Goal: Information Seeking & Learning: Learn about a topic

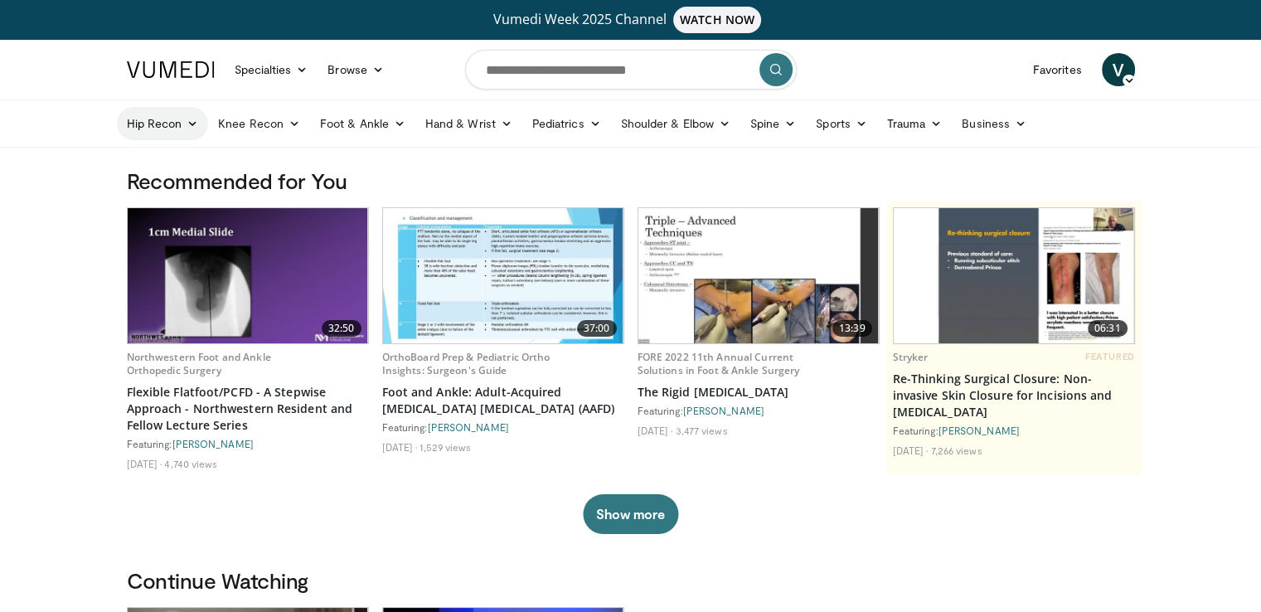
click at [190, 126] on icon at bounding box center [193, 124] width 12 height 12
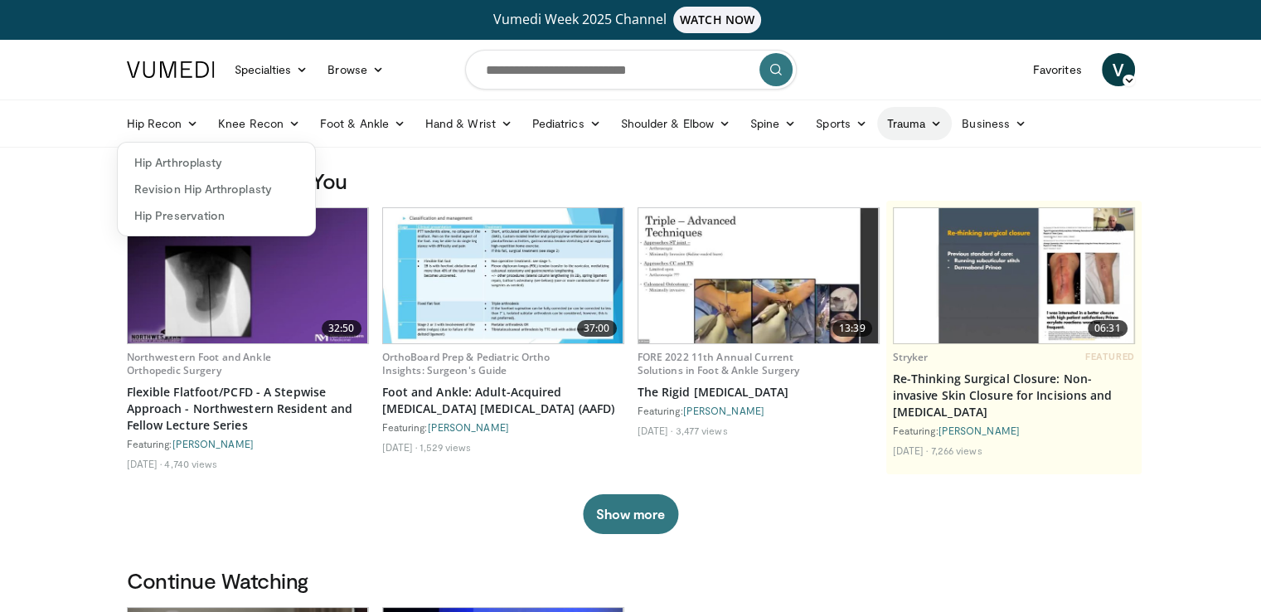
click at [932, 122] on icon at bounding box center [936, 124] width 12 height 12
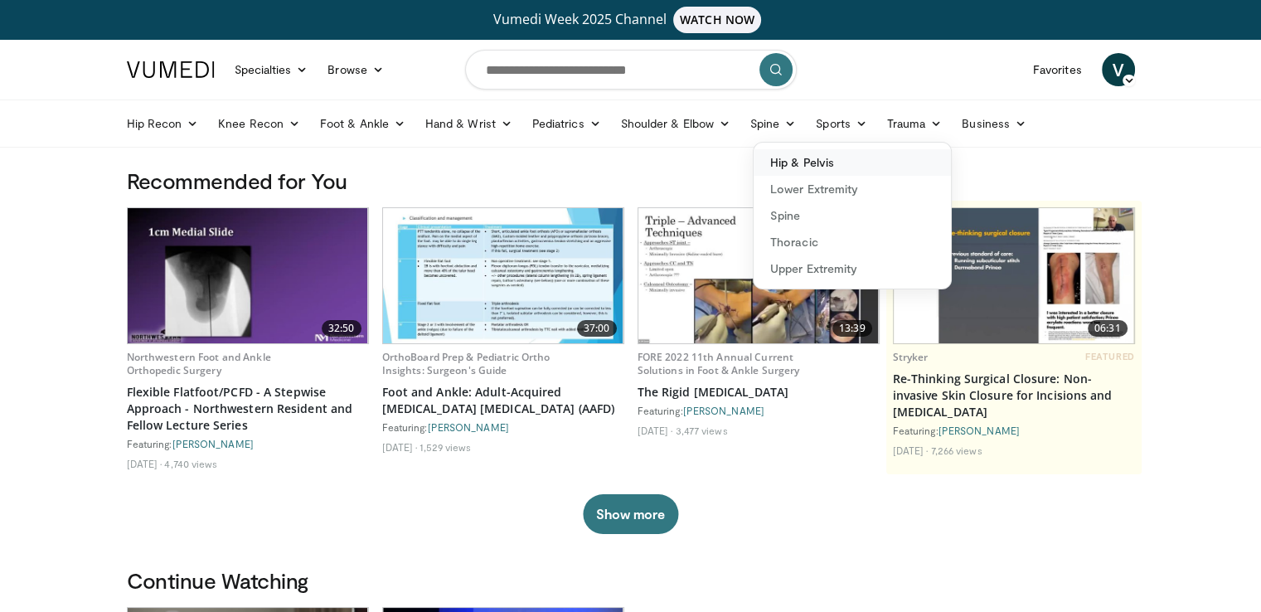
click at [827, 162] on link "Hip & Pelvis" at bounding box center [852, 162] width 197 height 27
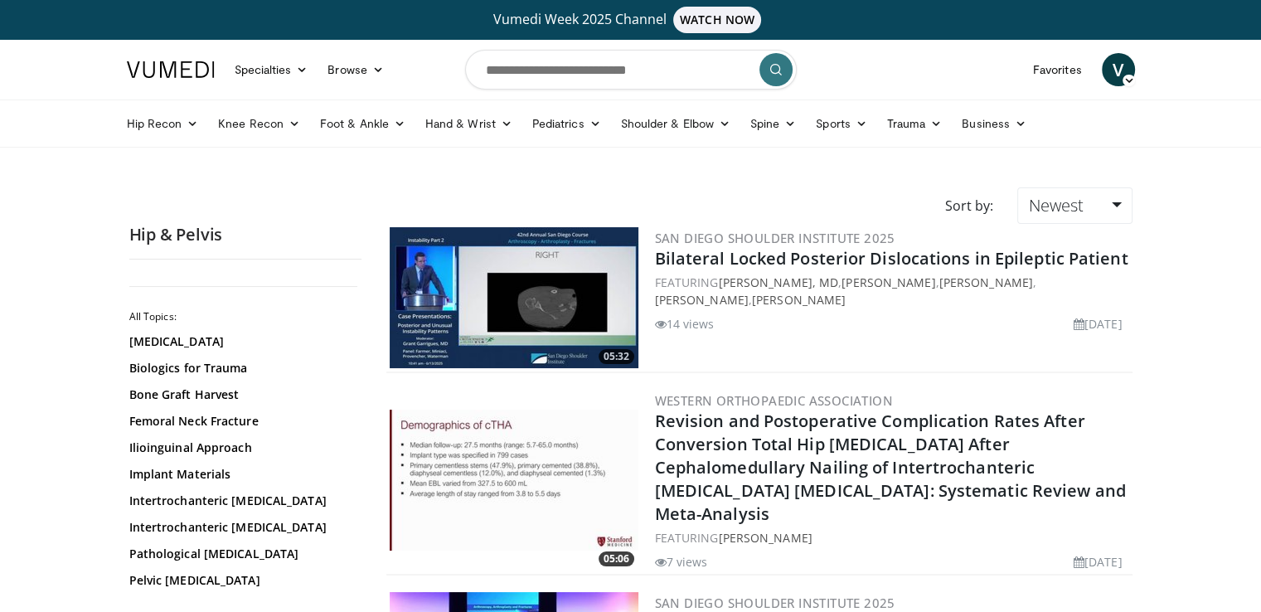
scroll to position [99, 0]
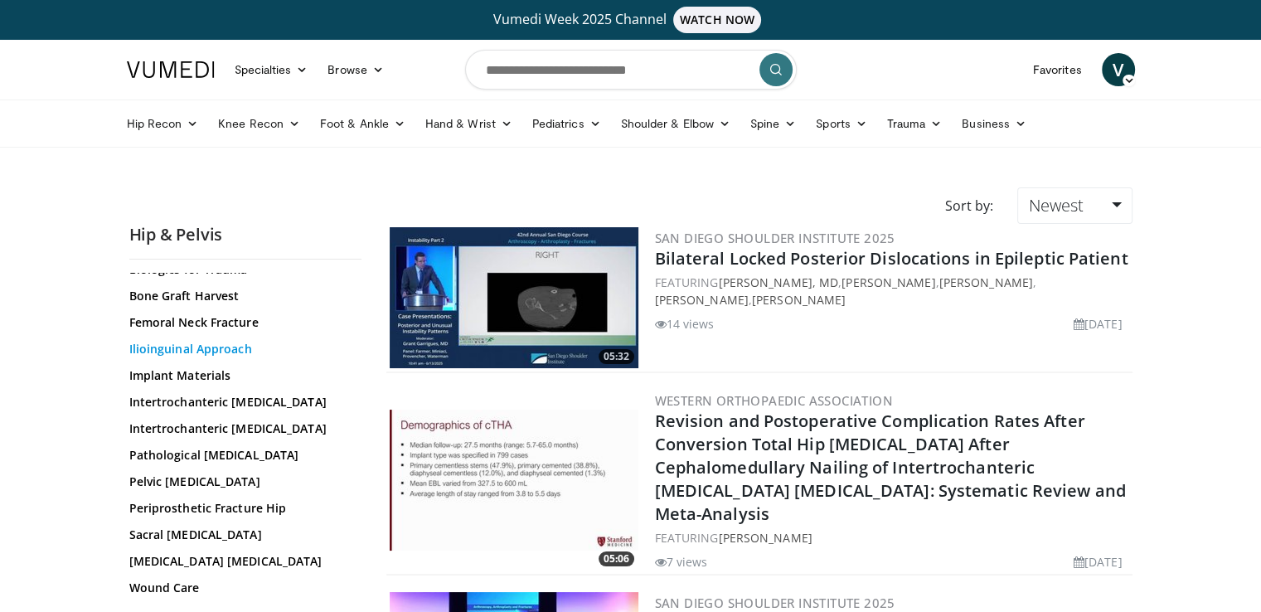
click at [236, 350] on link "Ilioinguinal Approach" at bounding box center [241, 349] width 224 height 17
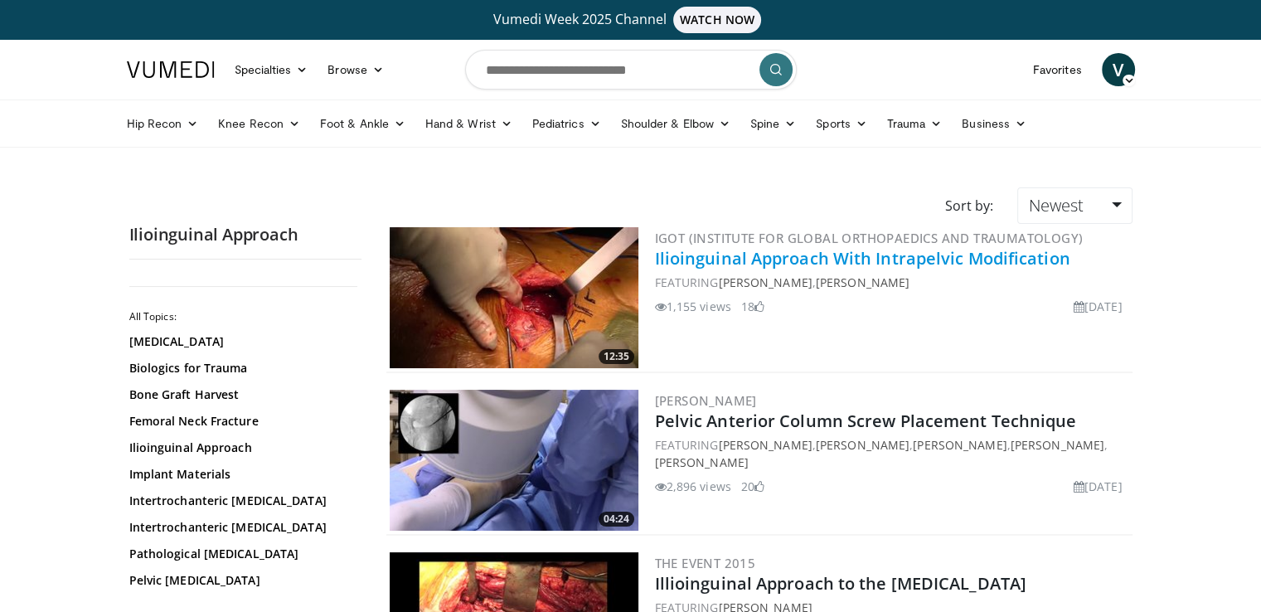
click at [910, 262] on link "Ilioinguinal Approach With Intrapelvic Modification" at bounding box center [862, 258] width 415 height 22
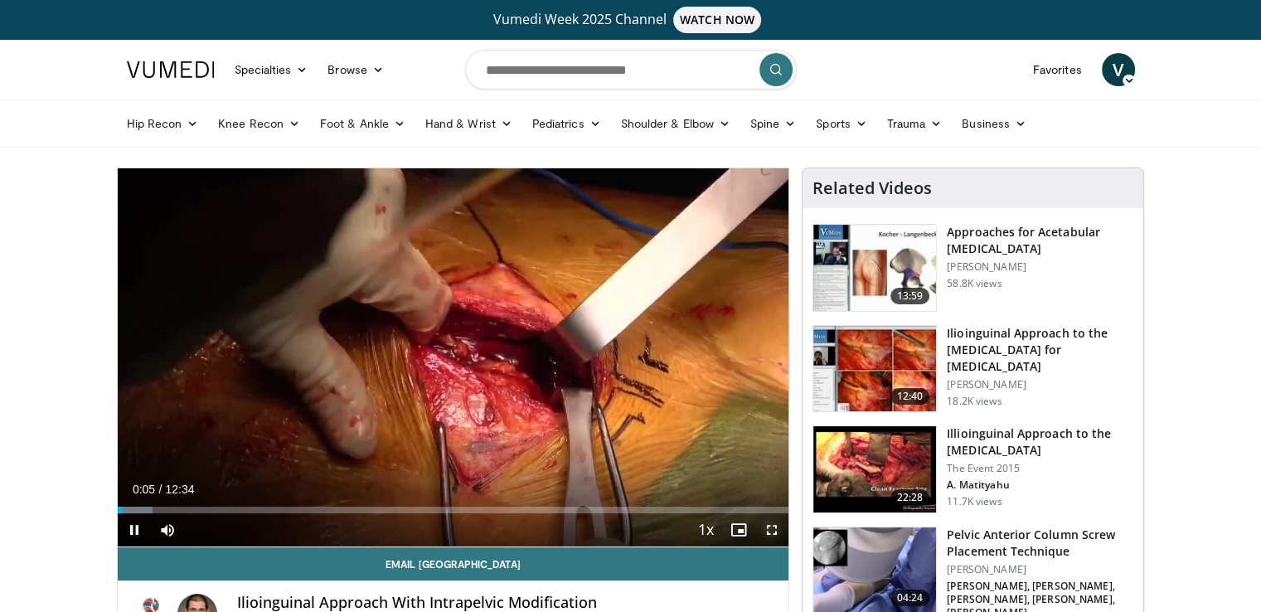
click at [771, 531] on span "Video Player" at bounding box center [771, 529] width 33 height 33
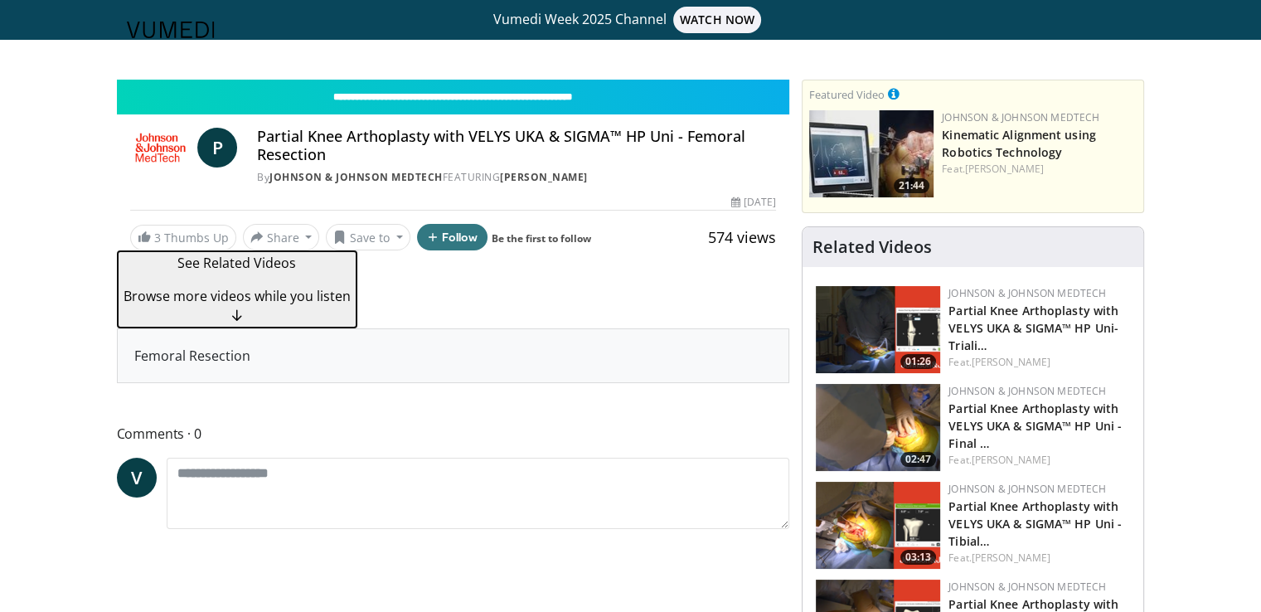
click at [297, 277] on div "See Related Videos Browse more videos while you listen" at bounding box center [237, 279] width 227 height 53
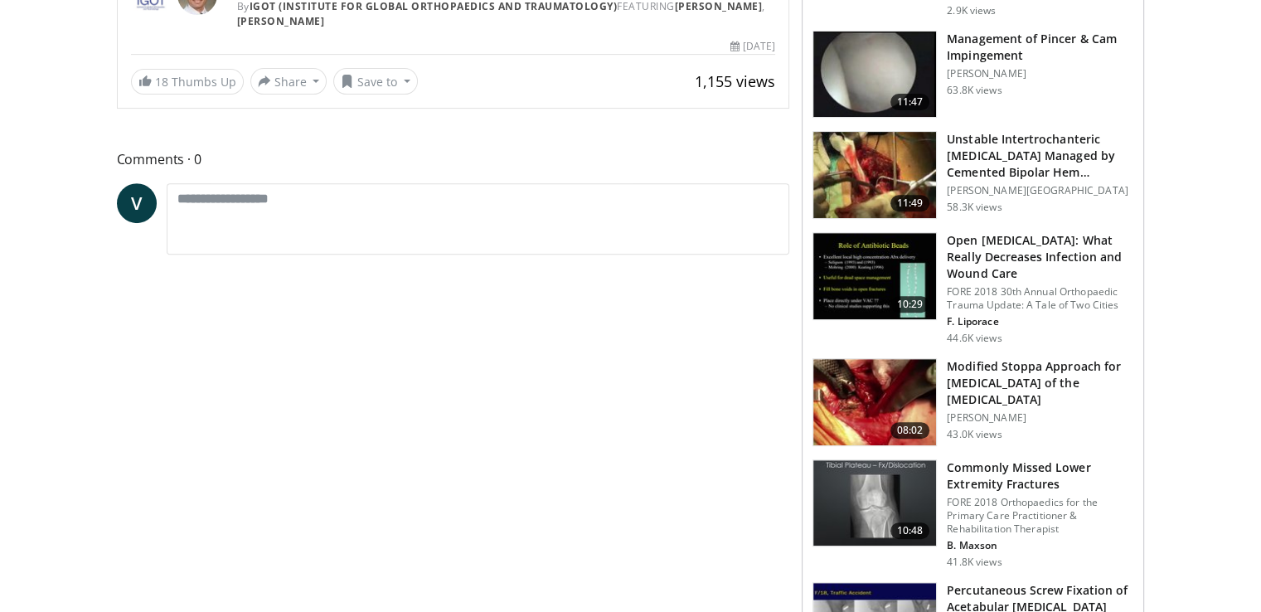
scroll to position [613, 0]
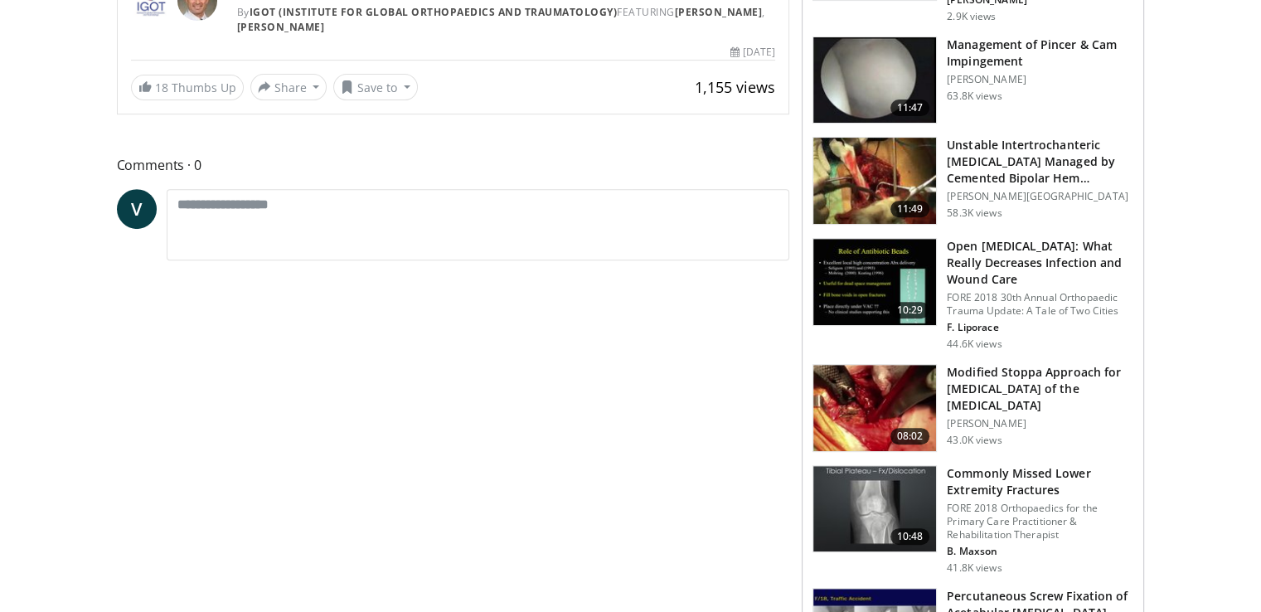
click at [1031, 371] on h3 "Modified Stoppa Approach for [MEDICAL_DATA] of the [MEDICAL_DATA]" at bounding box center [1040, 389] width 187 height 50
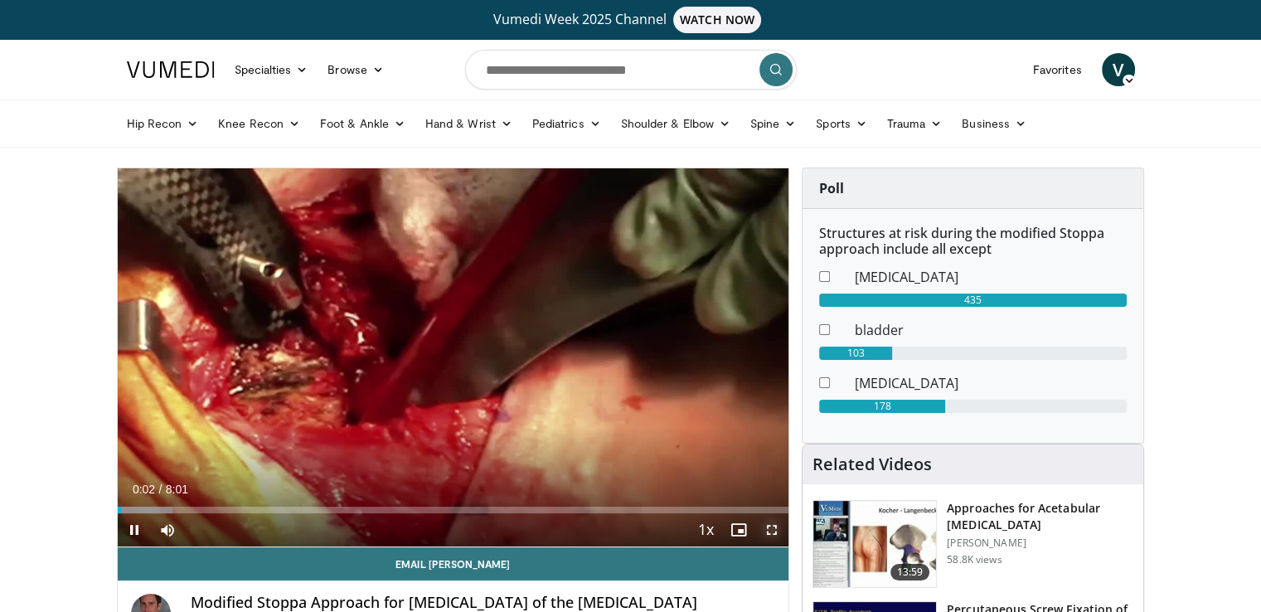
click at [773, 527] on span "Video Player" at bounding box center [771, 529] width 33 height 33
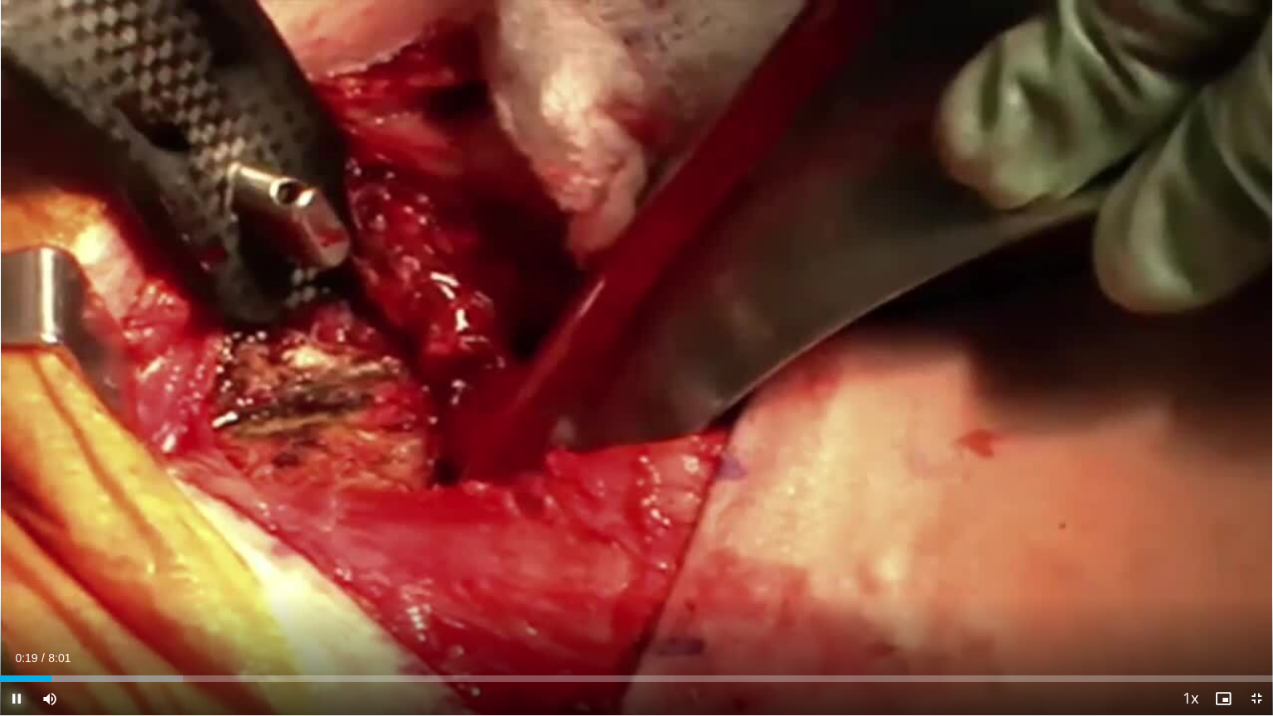
click at [21, 611] on span "Video Player" at bounding box center [16, 698] width 33 height 33
click at [19, 611] on span "Video Player" at bounding box center [16, 698] width 33 height 33
click at [15, 611] on span "Video Player" at bounding box center [16, 698] width 33 height 33
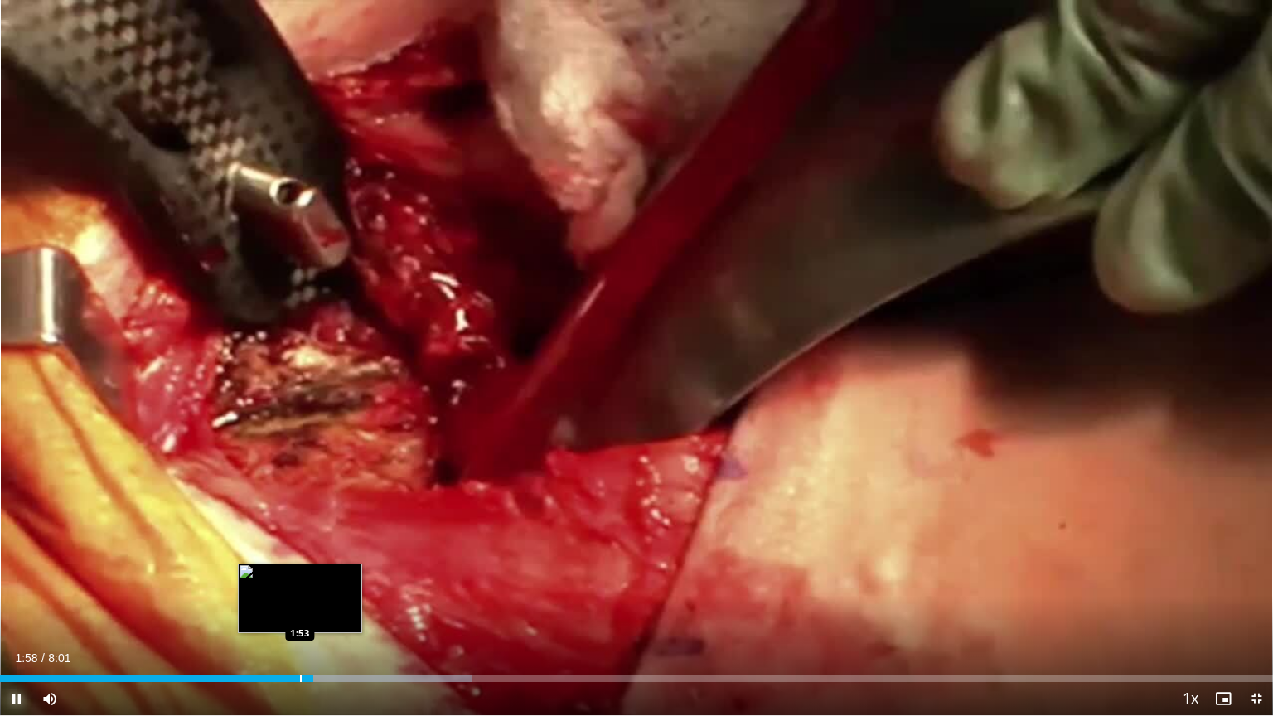
click at [301, 611] on div "Progress Bar" at bounding box center [301, 679] width 2 height 7
click at [289, 611] on video-js "**********" at bounding box center [636, 358] width 1273 height 716
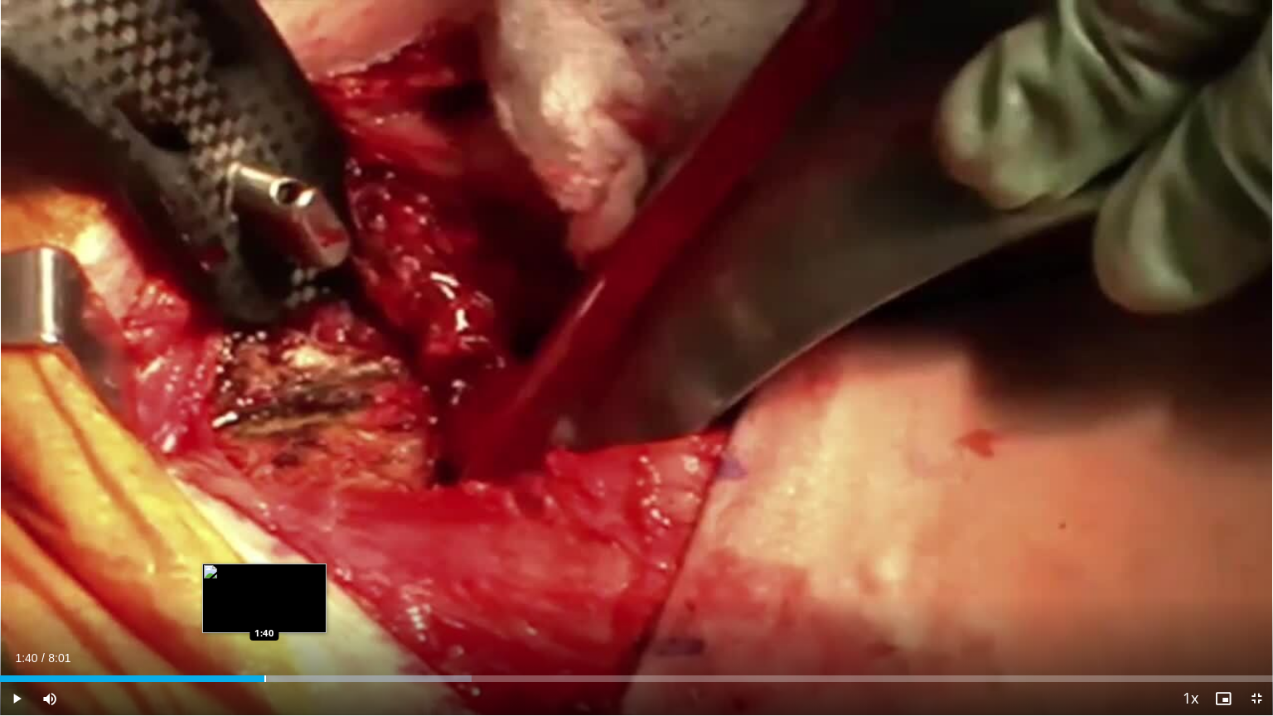
click at [264, 611] on div "Progress Bar" at bounding box center [265, 679] width 2 height 7
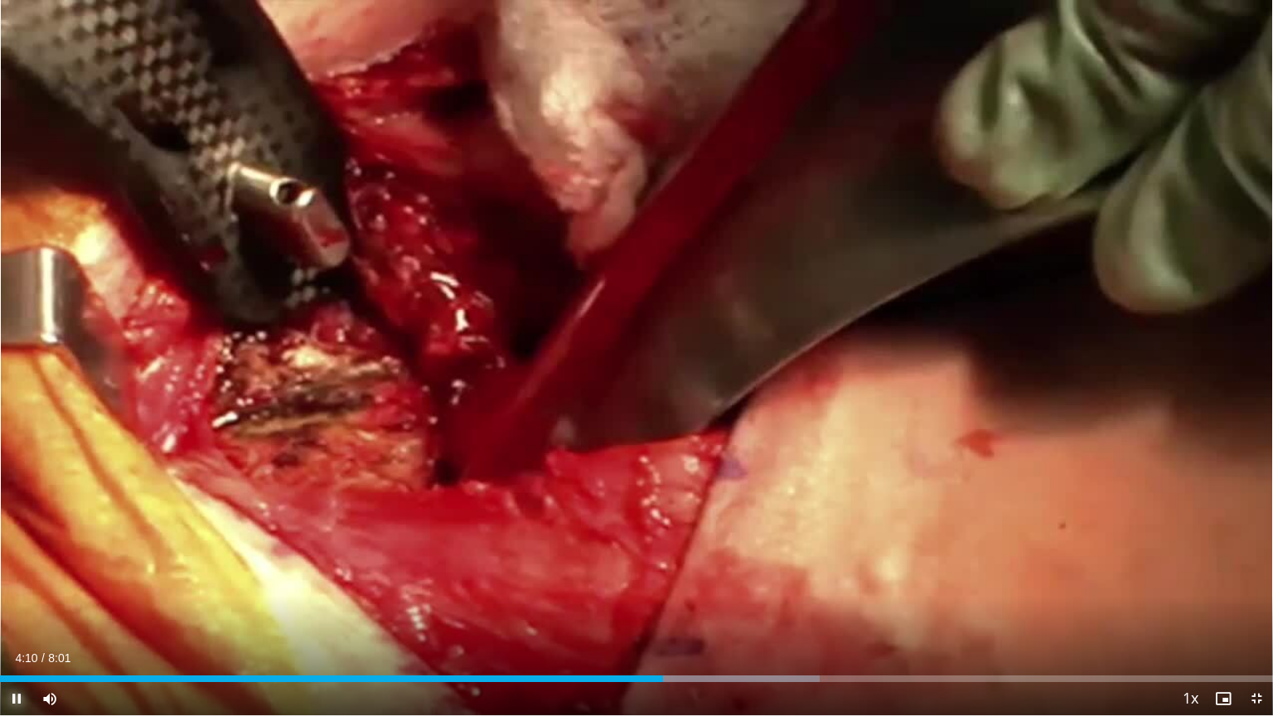
click at [17, 611] on span "Video Player" at bounding box center [16, 698] width 33 height 33
click at [14, 611] on span "Video Player" at bounding box center [16, 698] width 33 height 33
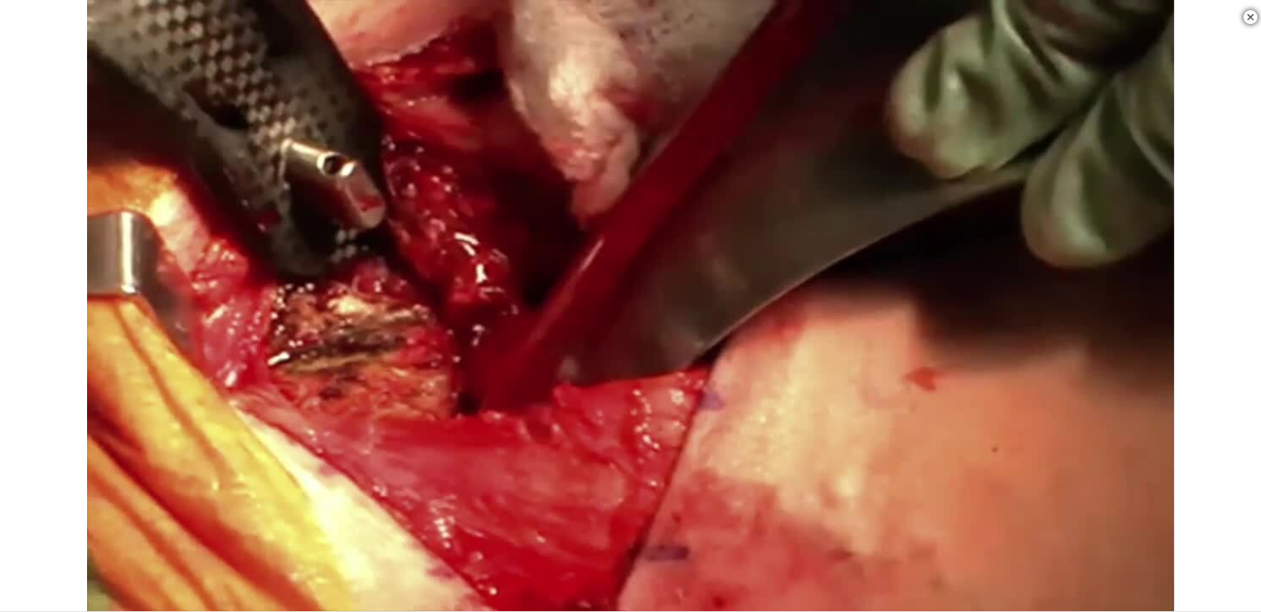
scroll to position [365, 0]
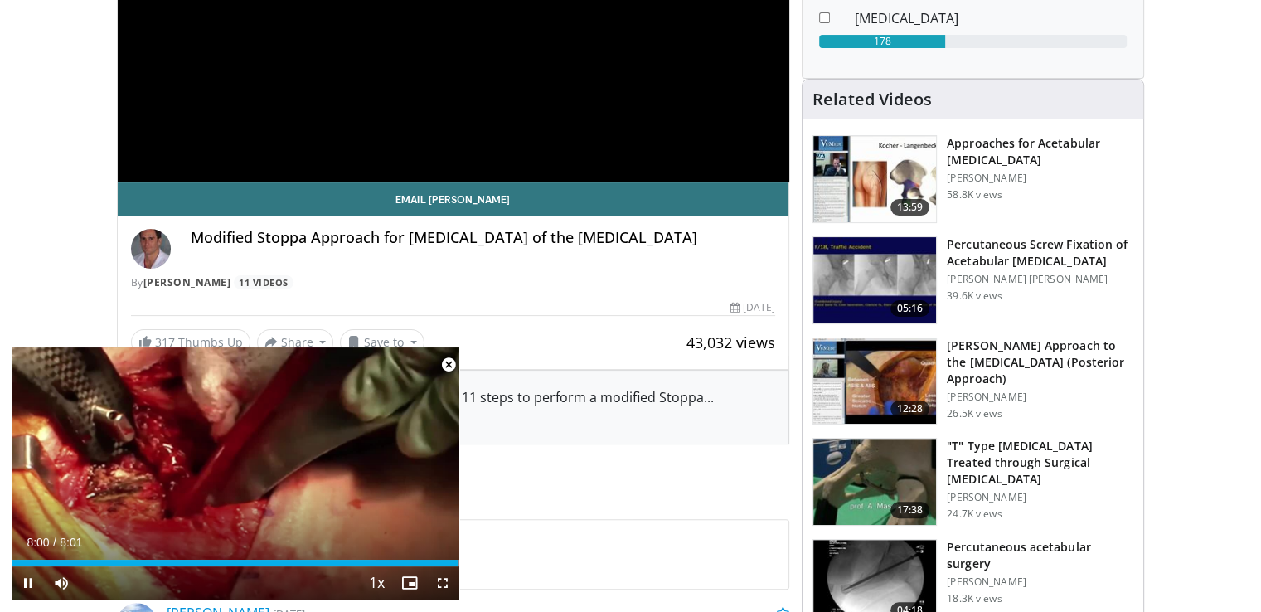
click at [447, 368] on span "Video Player" at bounding box center [448, 364] width 33 height 33
